Goal: Information Seeking & Learning: Learn about a topic

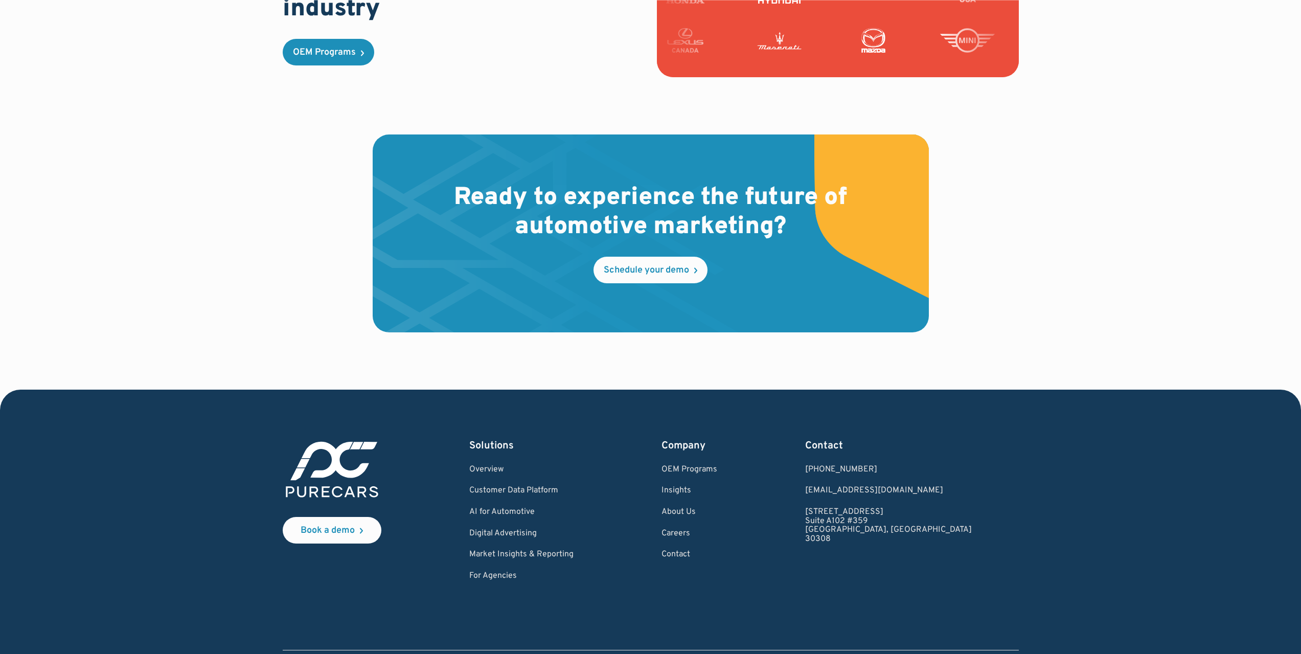
scroll to position [2841, 0]
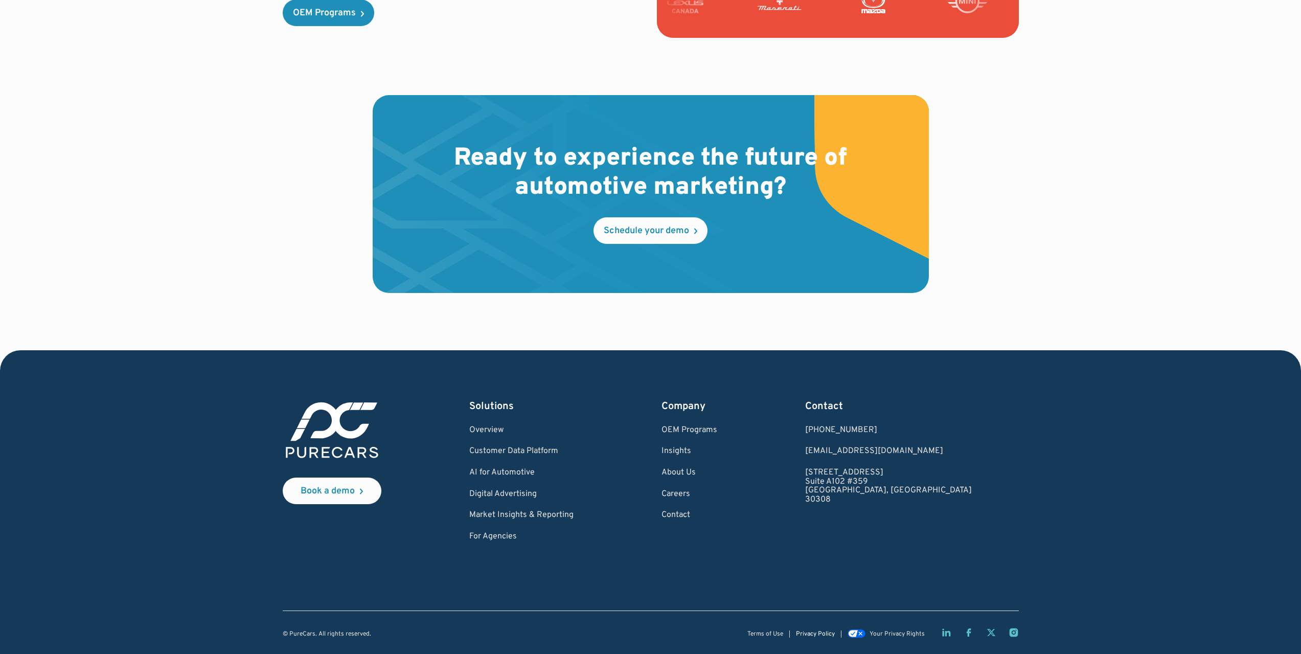
click at [815, 632] on link "Privacy Policy" at bounding box center [815, 634] width 39 height 7
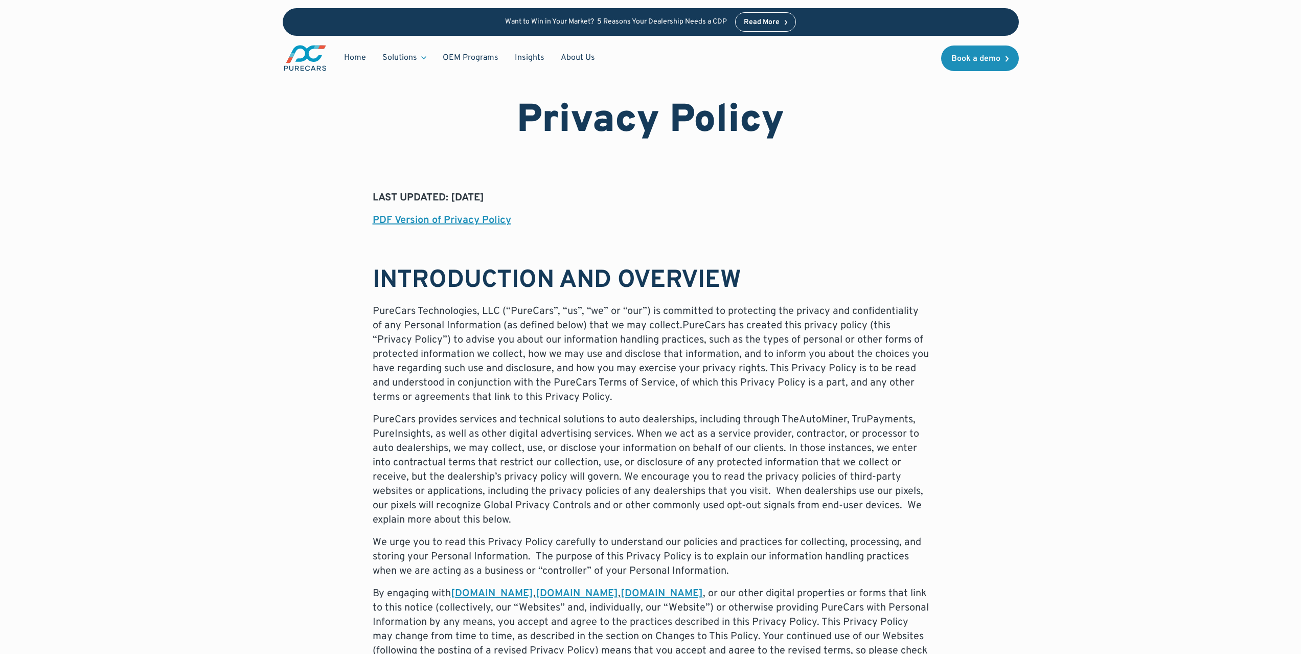
click at [586, 345] on p "PureCars Technologies, LLC (“PureCars”, “us”, “we” or “our”) is committed to pr…" at bounding box center [651, 354] width 556 height 100
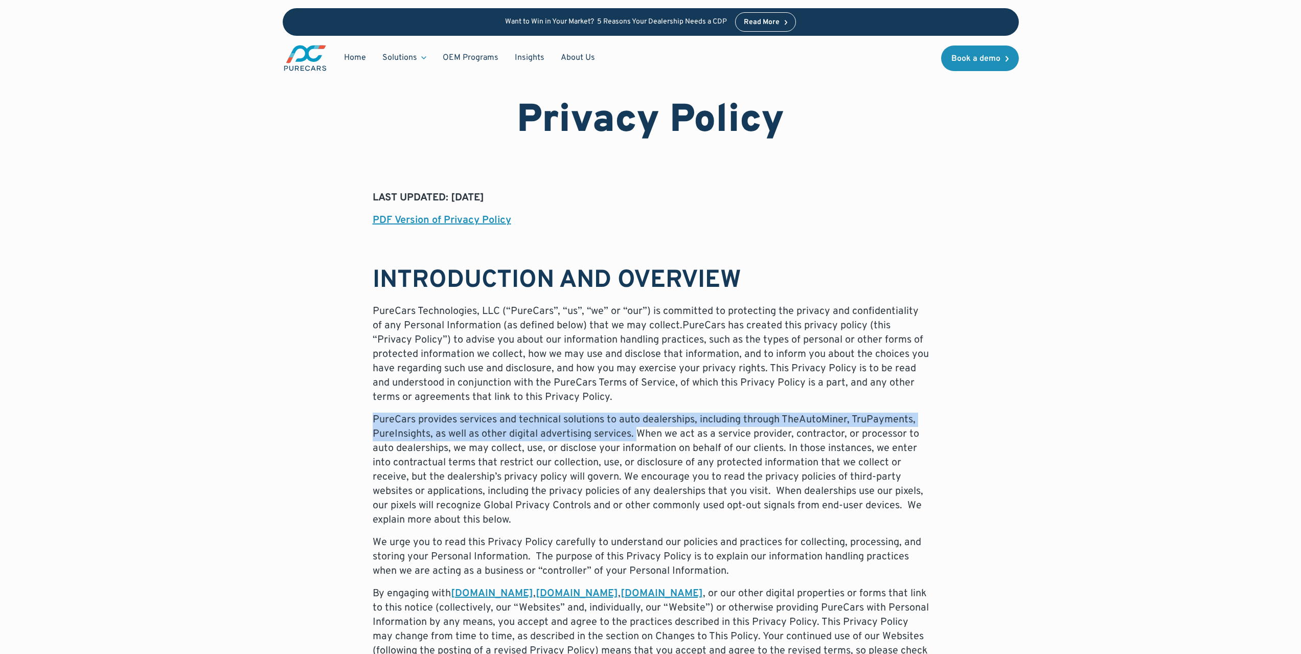
drag, startPoint x: 370, startPoint y: 419, endPoint x: 635, endPoint y: 434, distance: 265.2
copy p "PureCars provides services and technical solutions to auto dealerships, includi…"
